Goal: Task Accomplishment & Management: Manage account settings

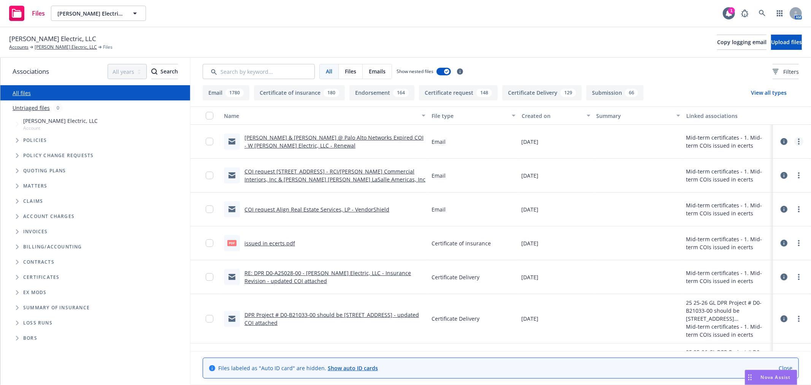
click at [798, 143] on icon "more" at bounding box center [799, 141] width 2 height 6
click at [758, 187] on link "Edit" at bounding box center [753, 187] width 76 height 15
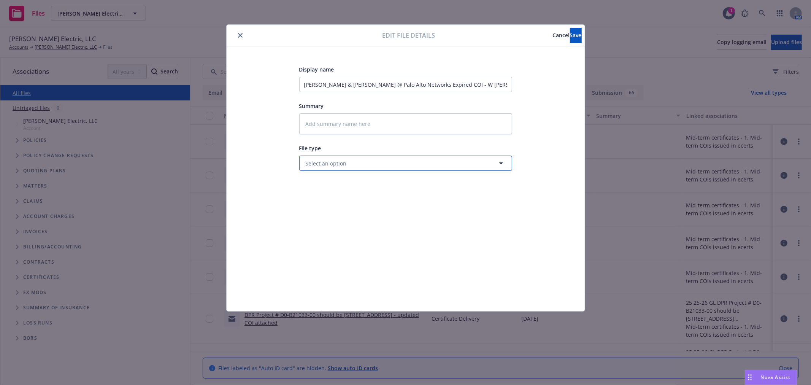
click at [328, 167] on span "Select an option" at bounding box center [326, 163] width 41 height 8
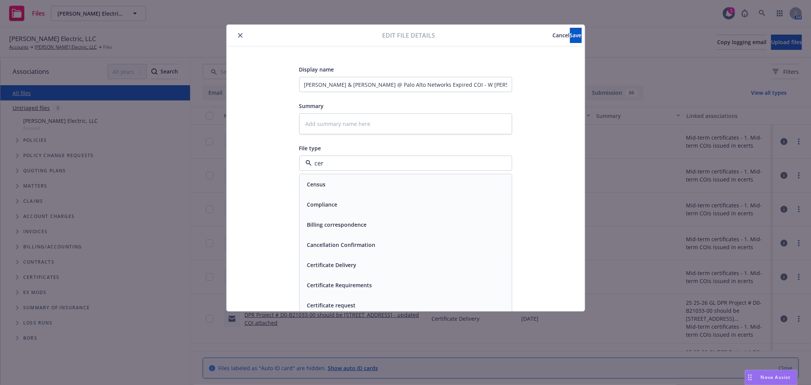
type input "cert"
click at [329, 186] on span "Certificate Delivery" at bounding box center [331, 184] width 49 height 8
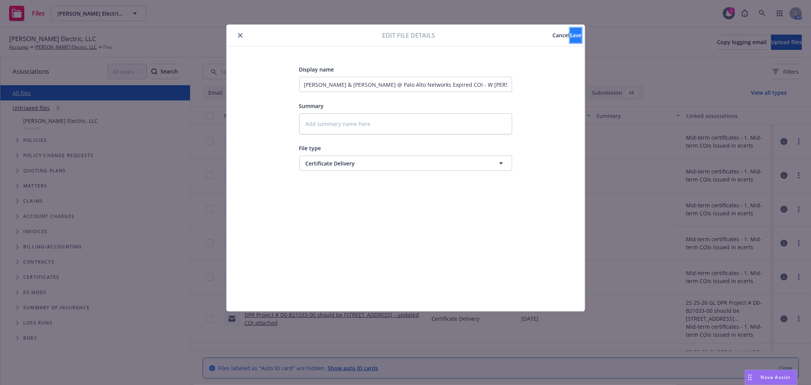
click at [570, 41] on button "Save" at bounding box center [576, 35] width 12 height 15
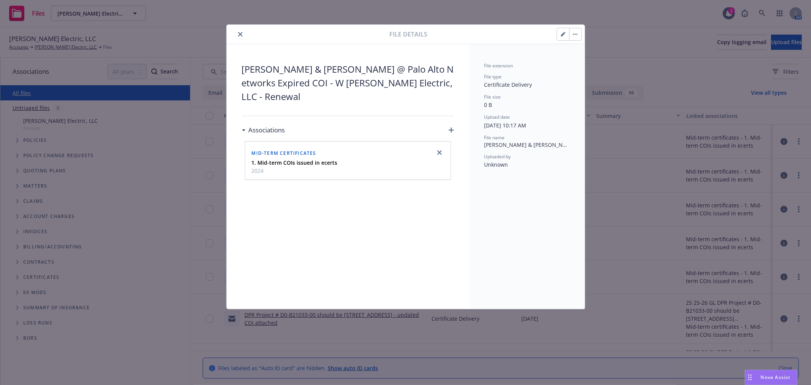
click at [240, 35] on icon "close" at bounding box center [240, 34] width 5 height 5
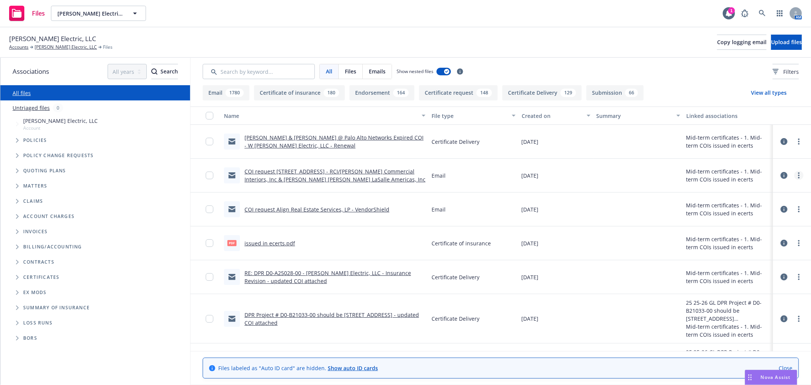
click at [795, 173] on link "more" at bounding box center [799, 175] width 9 height 9
click at [739, 219] on link "Edit" at bounding box center [753, 221] width 76 height 15
type textarea "x"
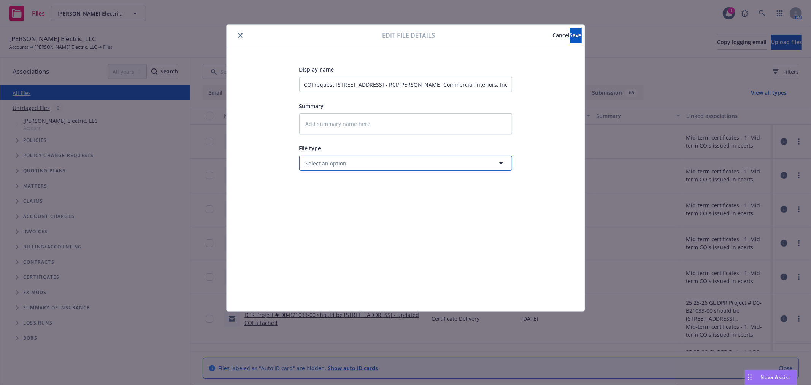
click at [358, 159] on button "Select an option" at bounding box center [405, 163] width 213 height 15
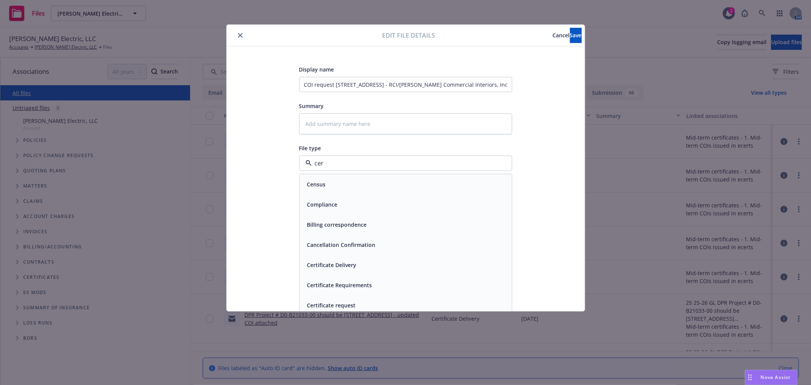
type input "cert"
click at [364, 220] on div "Certificate request" at bounding box center [405, 224] width 203 height 11
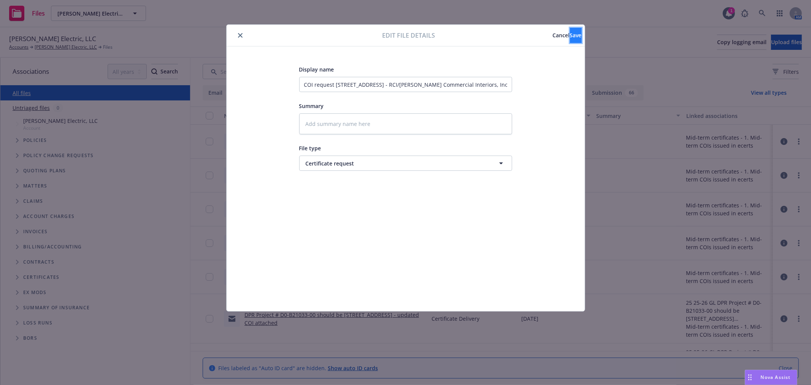
click at [573, 37] on button "Save" at bounding box center [576, 35] width 12 height 15
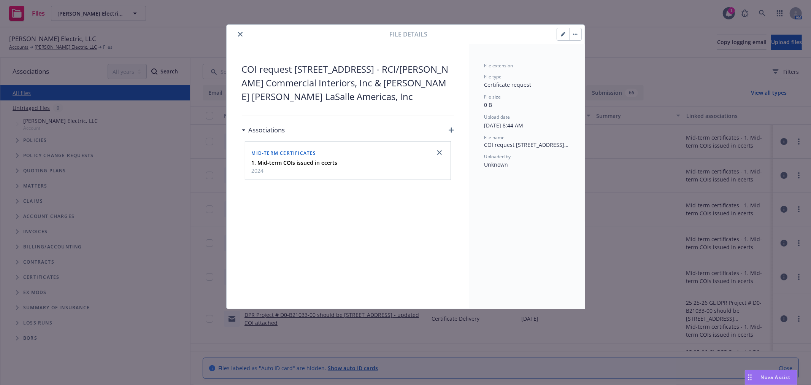
click at [240, 34] on icon "close" at bounding box center [240, 34] width 5 height 5
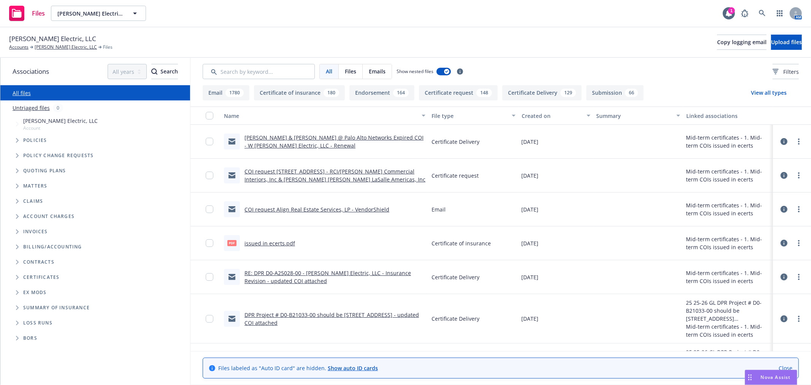
click at [259, 240] on link "issued in ecerts.pdf" at bounding box center [270, 243] width 51 height 7
click at [795, 242] on link "more" at bounding box center [799, 242] width 9 height 9
click at [762, 286] on link "Edit" at bounding box center [753, 288] width 76 height 15
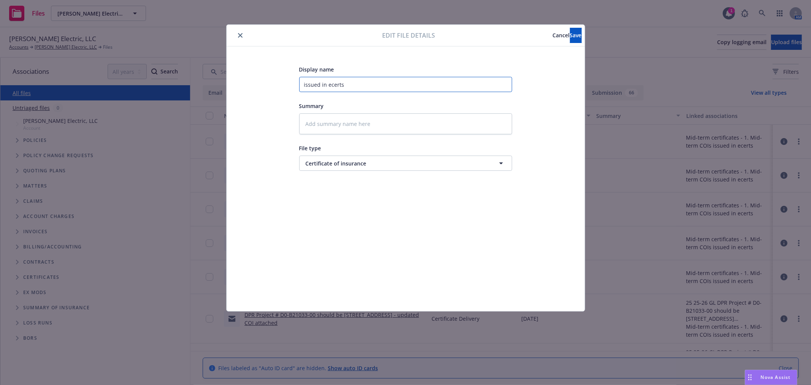
drag, startPoint x: 349, startPoint y: 81, endPoint x: 271, endPoint y: 80, distance: 78.0
click at [271, 80] on div "Display name issued in ecerts Summary File type Certificate of insurance Certif…" at bounding box center [406, 179] width 328 height 228
type textarea "x"
type input "D"
type textarea "x"
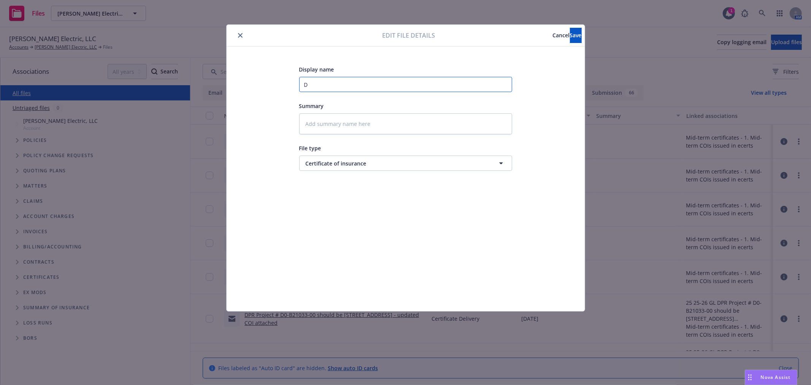
type input "DP"
type textarea "x"
type input "DPR"
type textarea "x"
type input "DPR"
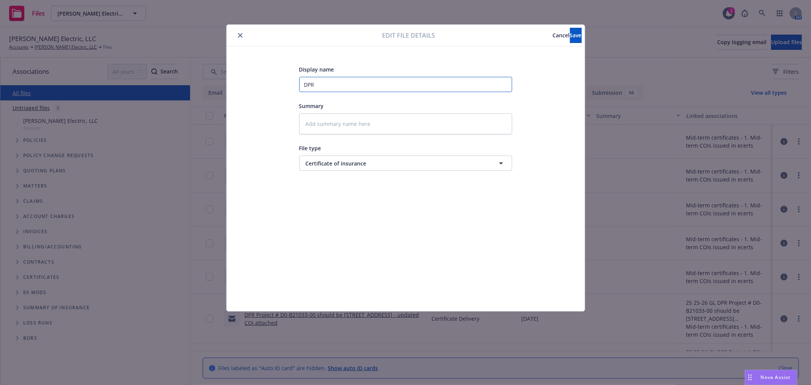
paste input "#D0-A25028-00, P"
type textarea "x"
type input "DPR #D0-A25028-00, P"
type textarea "x"
type input "DPR #D0-A25028-00,"
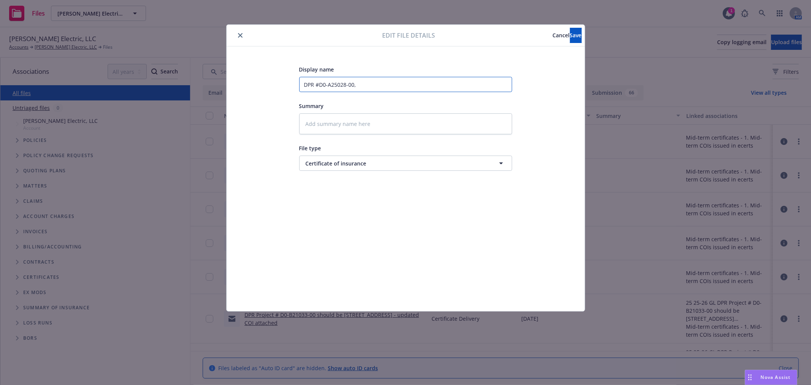
type textarea "x"
type input "DPR #D0-A25028-00,"
type textarea "x"
type input "DPR #D0-A25028-00"
type textarea "x"
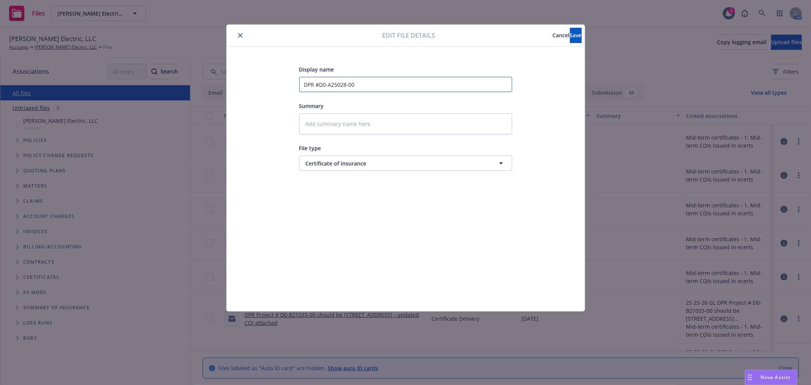
type input "DPR #D0-A25028-00"
type textarea "x"
type input "DPR #D0-A25028-00 C"
type textarea "x"
type input "DPR #D0-A25028-00 CP"
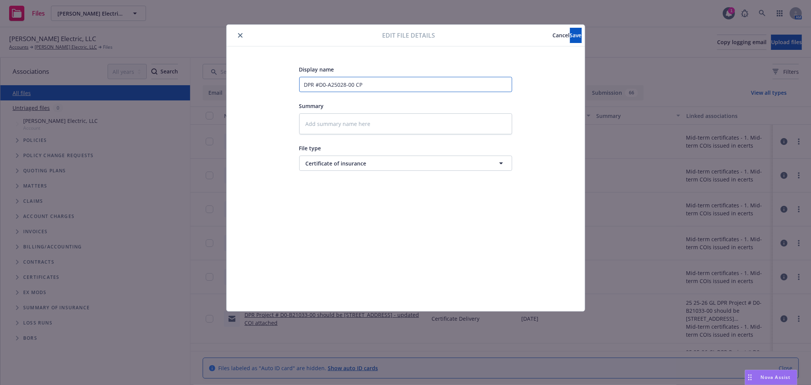
type textarea "x"
type input "DPR #D0-A25028-00 CPO"
type textarea "x"
type textarea "i"
type textarea "x"
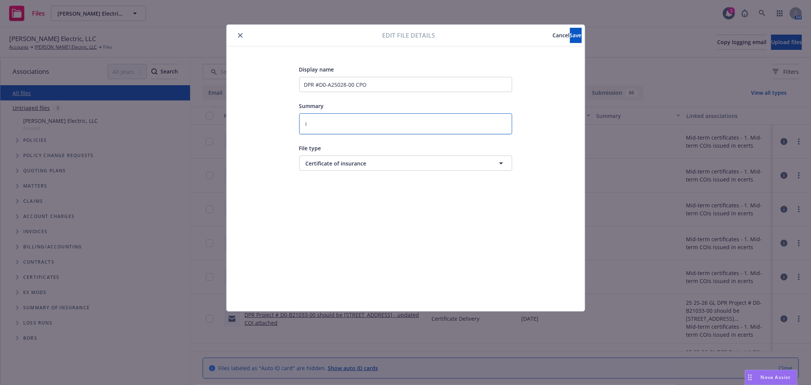
type textarea "is"
type textarea "x"
type textarea "iss"
type textarea "x"
type textarea "issu"
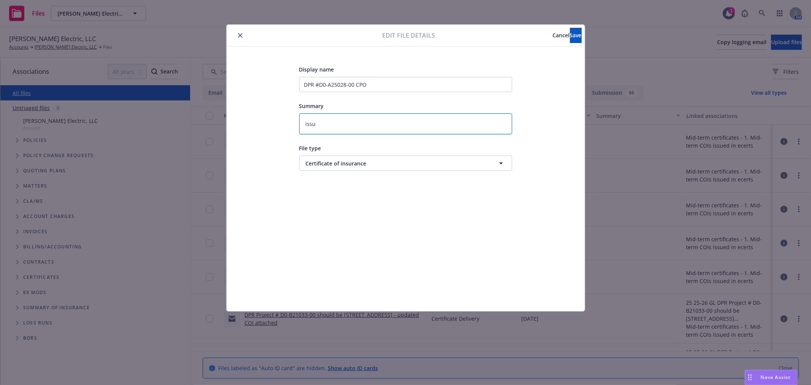
type textarea "x"
type textarea "issue"
type textarea "x"
type textarea "issued"
type textarea "x"
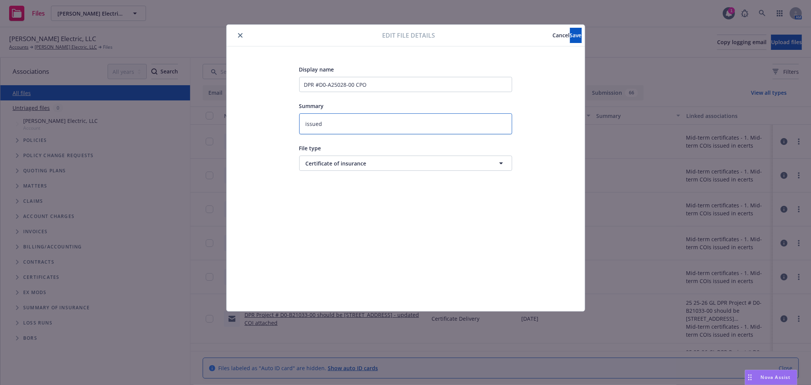
type textarea "issued"
type textarea "x"
type textarea "issued i"
type textarea "x"
type textarea "issued in"
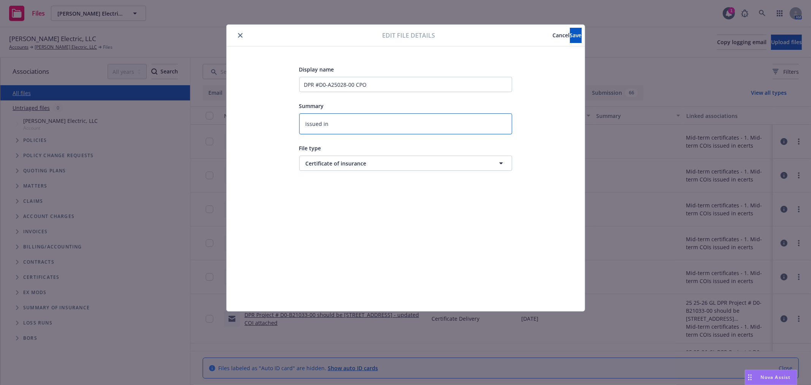
type textarea "x"
type textarea "issued in"
type textarea "x"
type textarea "issued in e"
type textarea "x"
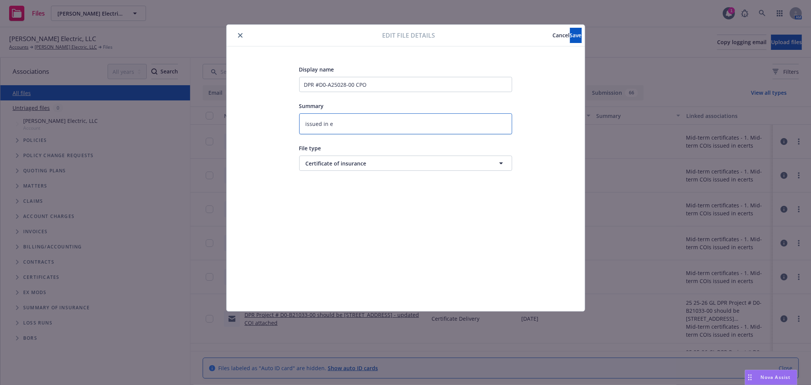
type textarea "issued in ec"
type textarea "x"
type textarea "issued in ece"
type textarea "x"
type textarea "issued in ecer"
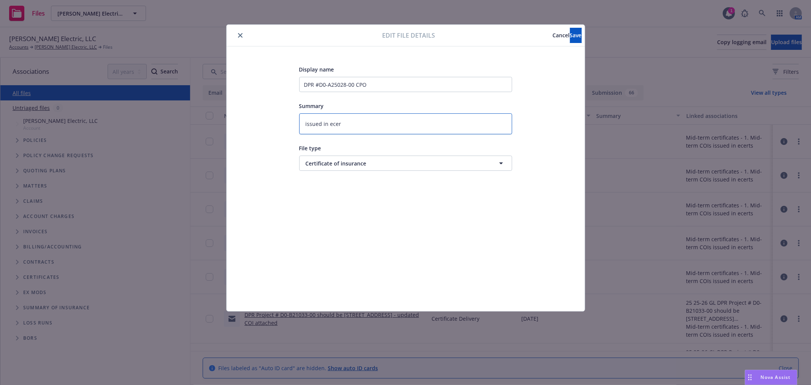
type textarea "x"
type textarea "issued in ecert"
type textarea "x"
type textarea "issued in ecerts"
click at [570, 34] on span "Save" at bounding box center [576, 35] width 12 height 7
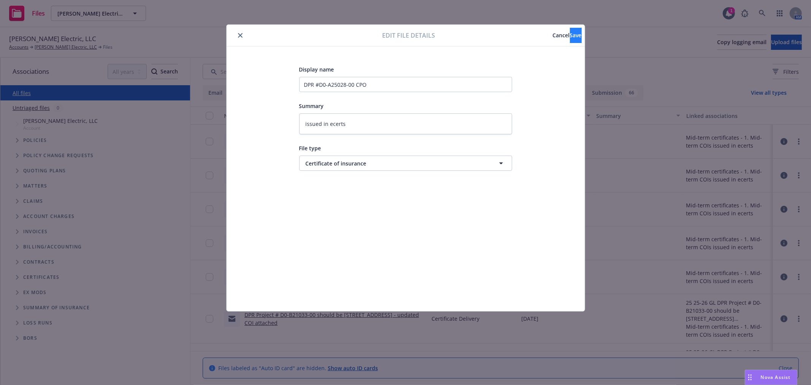
type textarea "x"
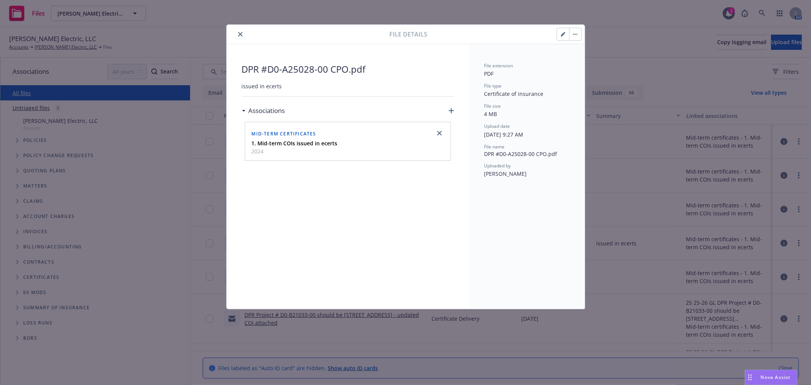
click at [242, 35] on button "close" at bounding box center [240, 34] width 9 height 9
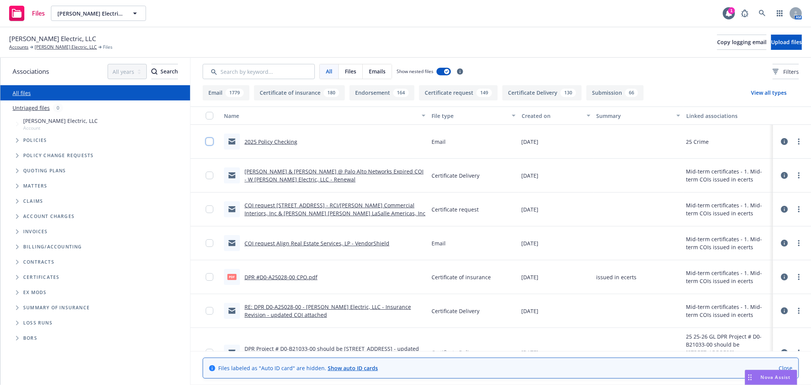
click at [206, 142] on input "checkbox" at bounding box center [210, 142] width 8 height 8
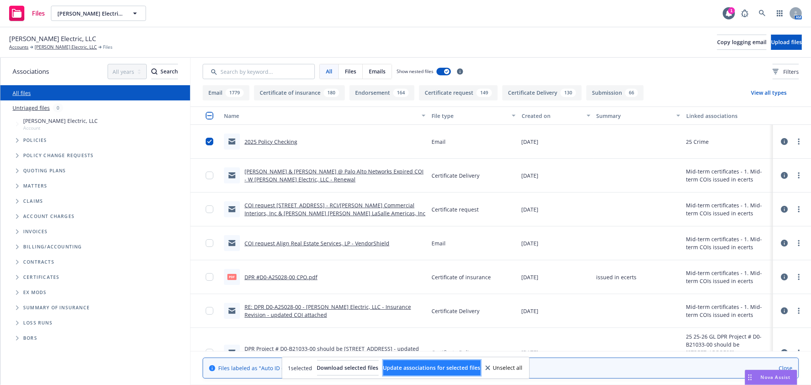
click at [451, 366] on span "Update associations for selected files" at bounding box center [431, 367] width 97 height 7
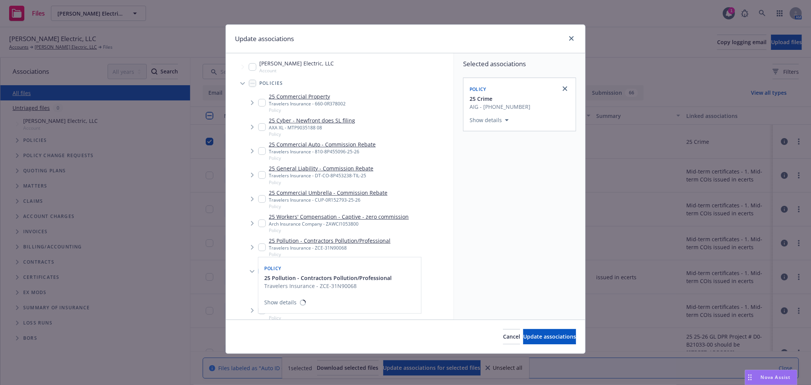
click at [261, 246] on input "Tree Example" at bounding box center [262, 247] width 8 height 8
checkbox input "true"
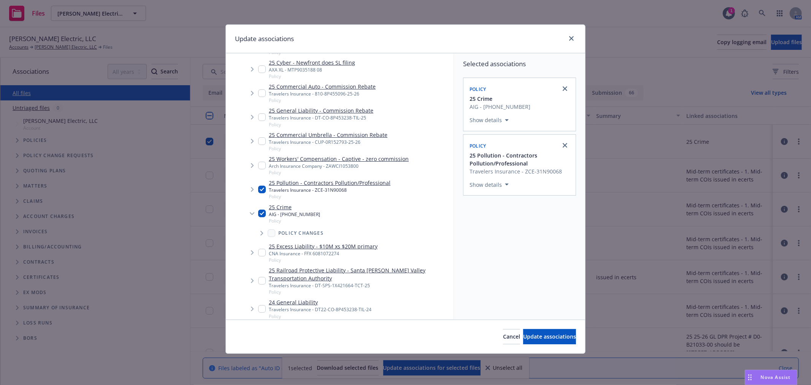
scroll to position [84, 0]
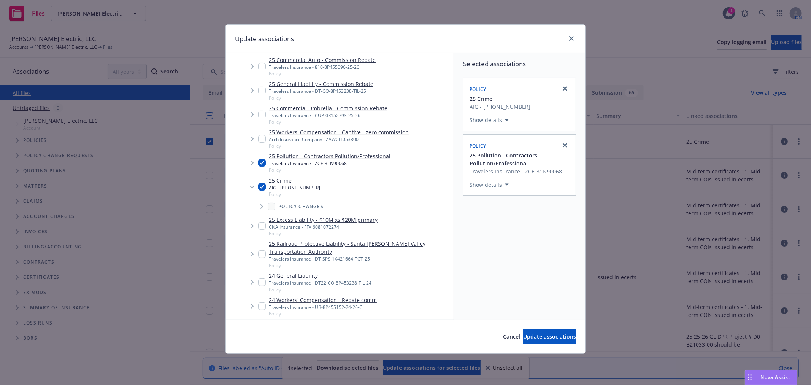
click at [262, 227] on input "Tree Example" at bounding box center [262, 226] width 8 height 8
checkbox input "true"
click at [558, 335] on span "Update associations" at bounding box center [549, 336] width 53 height 7
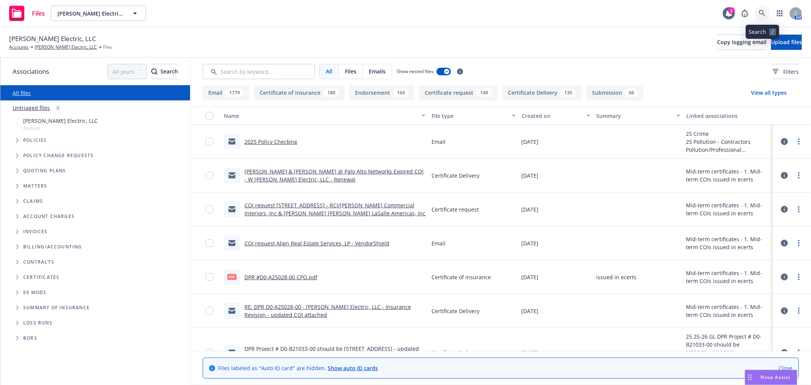
click at [766, 10] on icon at bounding box center [762, 13] width 7 height 7
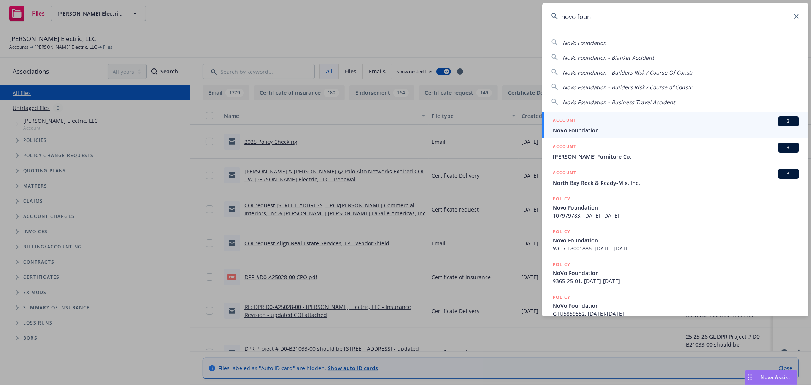
type input "novo foun"
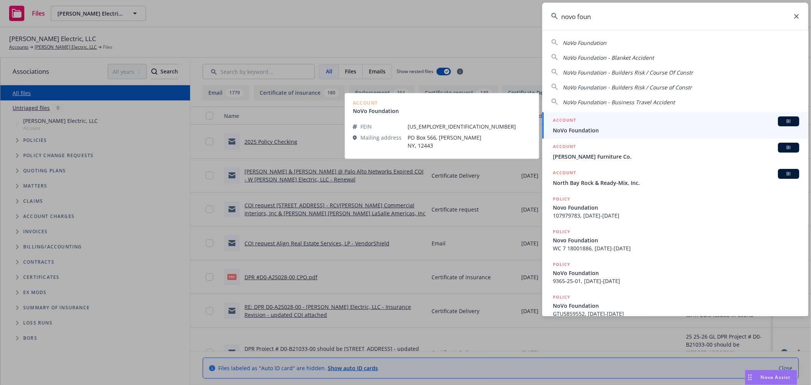
click at [617, 132] on span "NoVo Foundation" at bounding box center [676, 130] width 246 height 8
